Goal: Communication & Community: Answer question/provide support

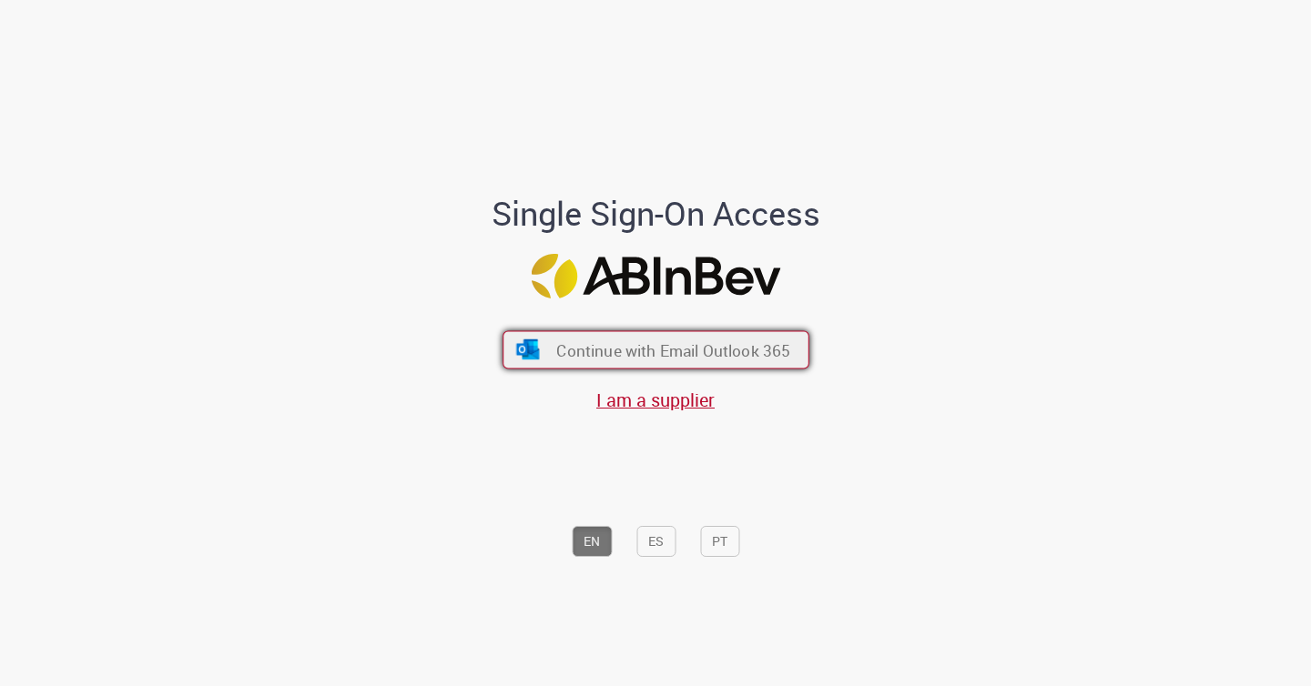
click at [654, 341] on span "Continue with Email Outlook 365" at bounding box center [673, 349] width 234 height 21
click at [560, 351] on span "Continue with Email Outlook 365" at bounding box center [673, 349] width 234 height 21
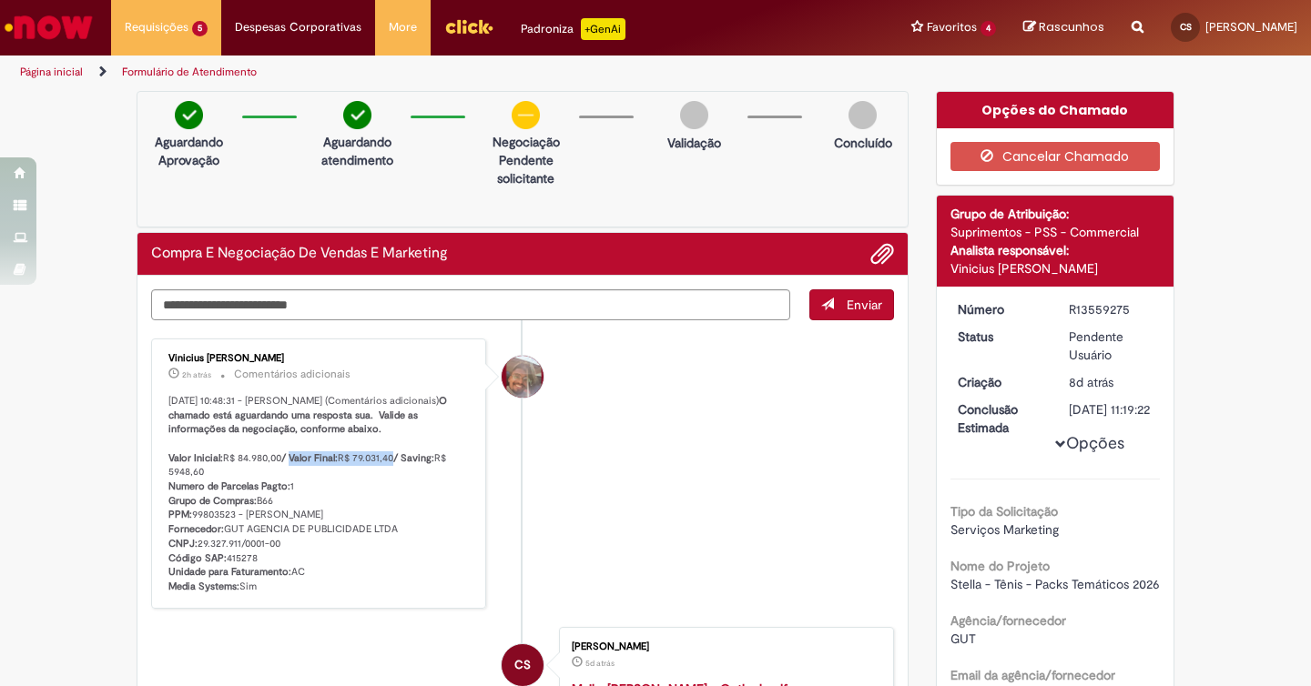
drag, startPoint x: 397, startPoint y: 471, endPoint x: 294, endPoint y: 471, distance: 102.8
click at [294, 471] on p "01/10/2025 10:48:31 - Vinicius Rafael De Souza (Comentários adicionais) O chama…" at bounding box center [319, 494] width 303 height 200
copy p "Valor Final: R$ 79.031,40"
click at [300, 298] on textarea "Digite sua mensagem aqui..." at bounding box center [470, 304] width 639 height 31
type textarea "**"
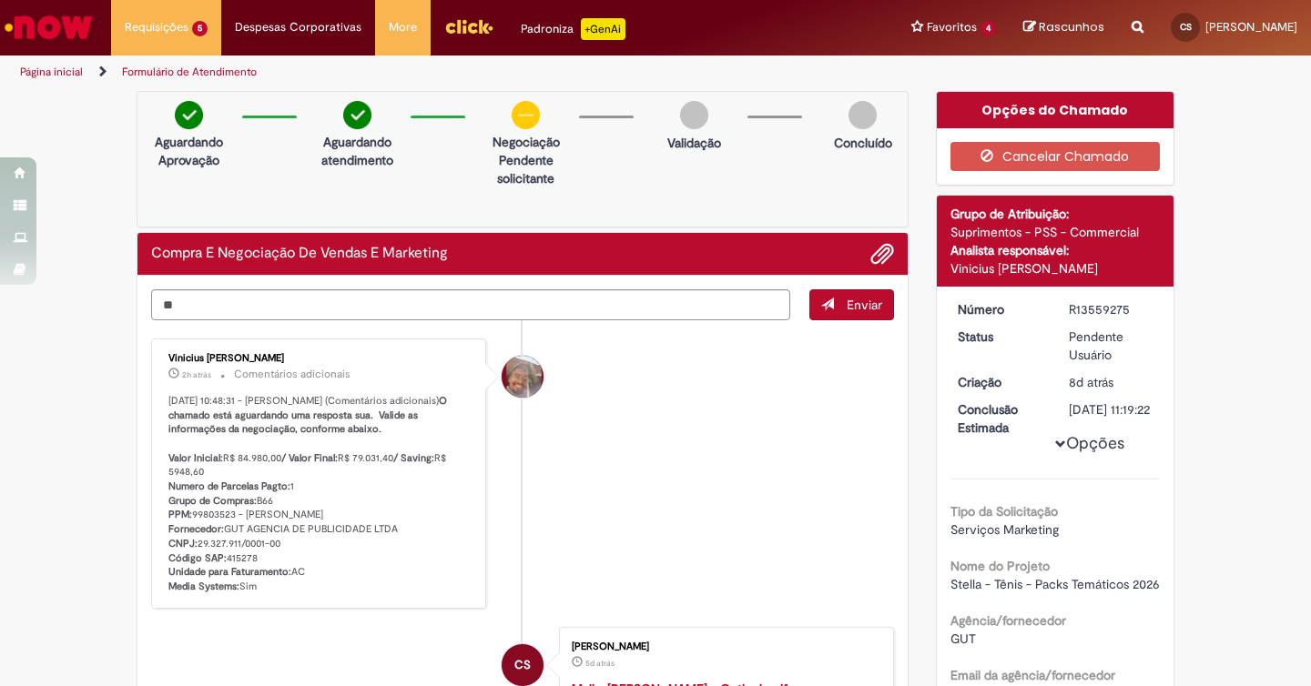
click at [838, 303] on button "Enviar" at bounding box center [851, 304] width 85 height 31
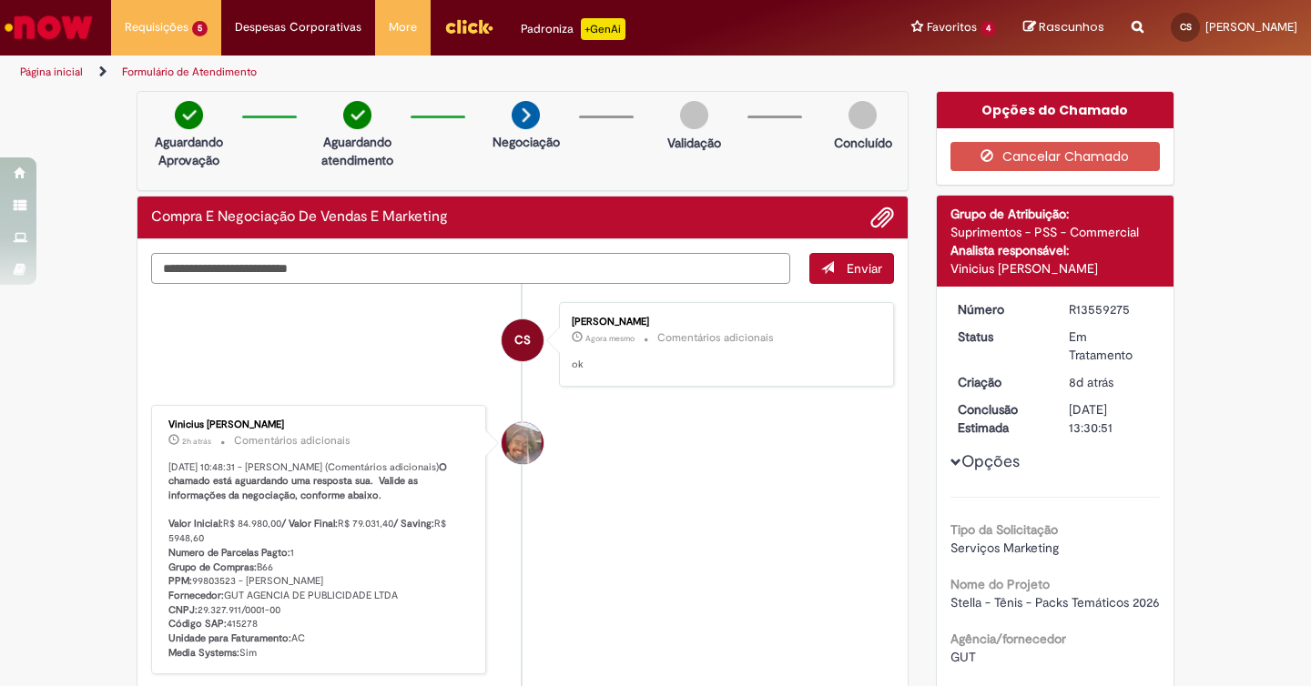
click at [538, 279] on textarea "Digite sua mensagem aqui..." at bounding box center [470, 268] width 639 height 31
type textarea "*"
type textarea "**********"
click at [837, 262] on button "Enviar" at bounding box center [851, 268] width 85 height 31
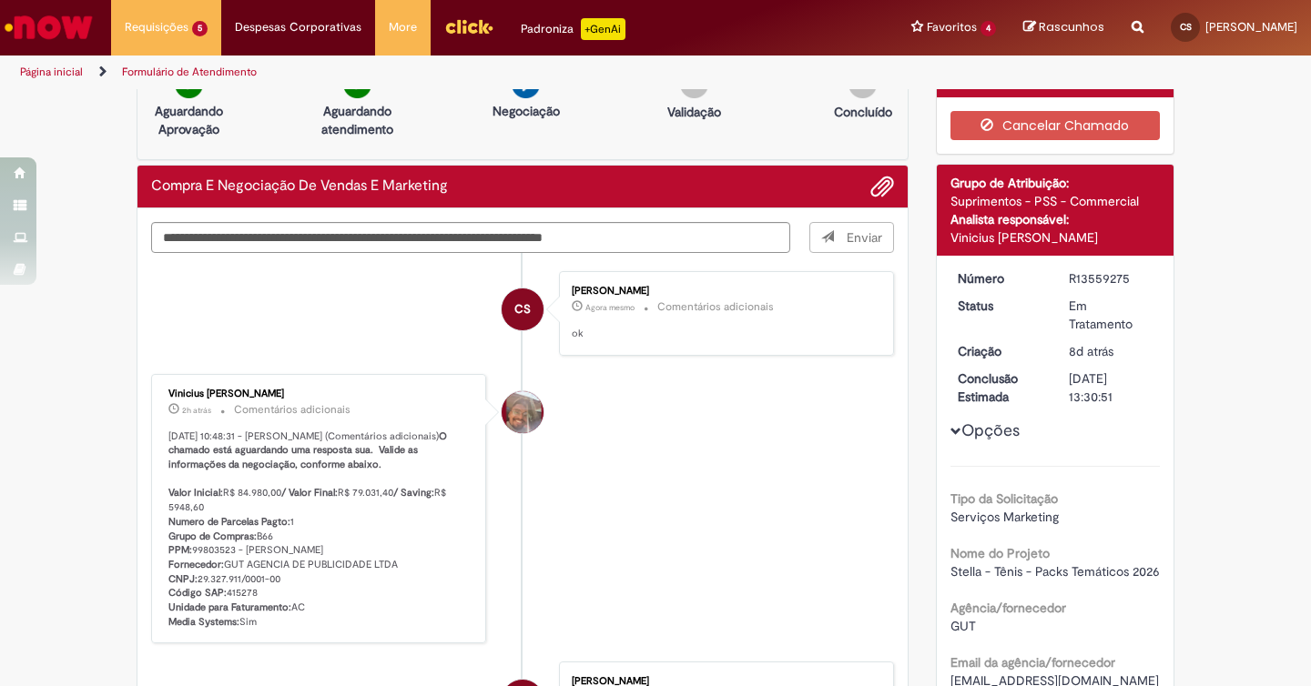
scroll to position [33, 0]
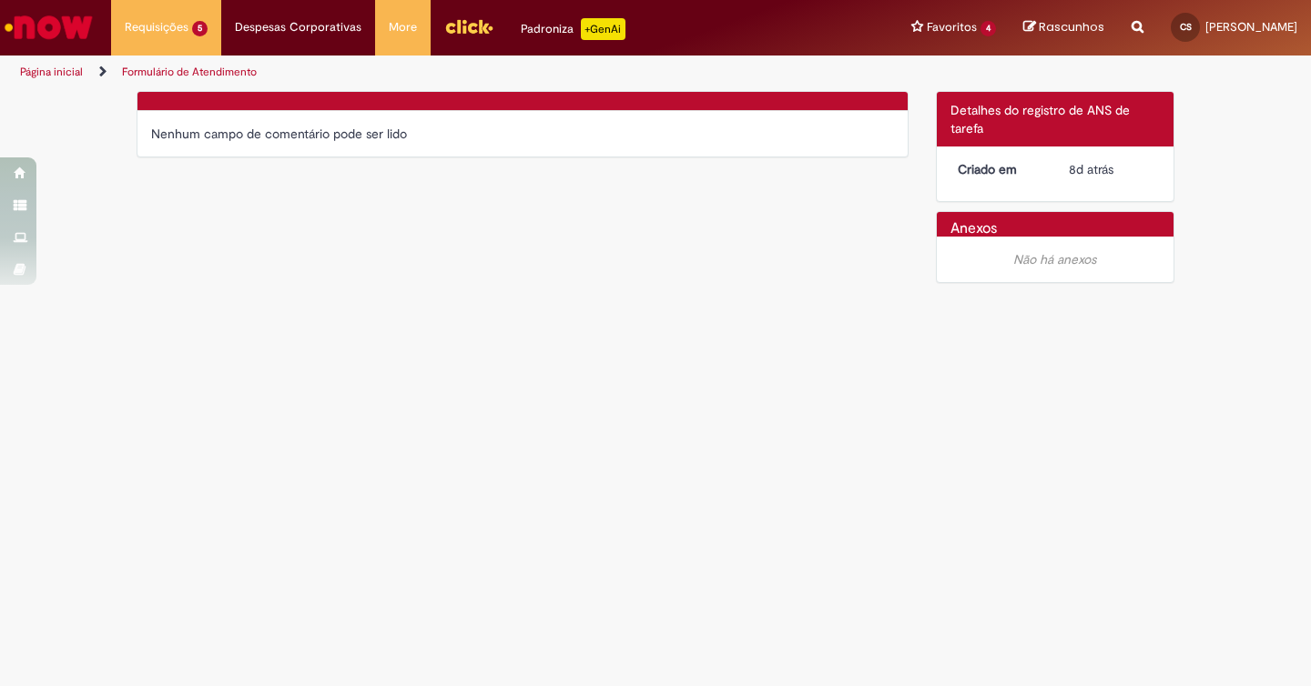
click at [629, 321] on main "Formulário de Atendimento Verificar Código de Barras Nenhum campo de comentário…" at bounding box center [655, 388] width 1311 height 596
